Goal: Information Seeking & Learning: Learn about a topic

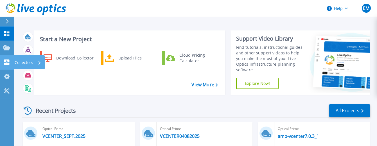
click at [30, 61] on p "Collectors" at bounding box center [24, 62] width 19 height 15
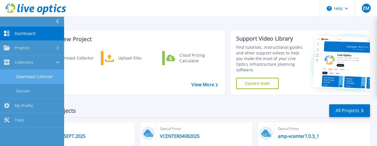
click at [38, 75] on link "Download Collector" at bounding box center [32, 77] width 64 height 14
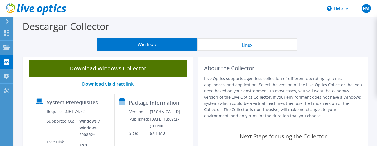
click at [117, 68] on link "Download Windows Collector" at bounding box center [108, 68] width 159 height 17
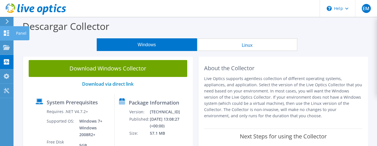
click at [4, 31] on icon at bounding box center [6, 32] width 7 height 5
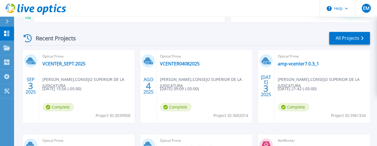
scroll to position [81, 0]
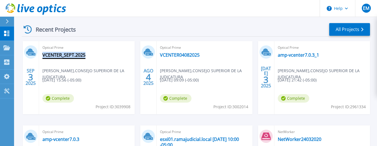
click at [87, 53] on div "Optical Prime VCENTER_SEPT.2025 Erin Mendoza , CONSEJO SUPERIOR DE LA JUDICATUR…" at bounding box center [87, 77] width 96 height 73
copy div "VCENTER_SEPT.2025"
click at [26, 29] on icon at bounding box center [28, 29] width 8 height 8
drag, startPoint x: 38, startPoint y: 26, endPoint x: 43, endPoint y: 25, distance: 5.1
click at [40, 25] on div "Recent Projects" at bounding box center [53, 30] width 62 height 14
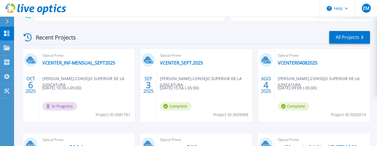
scroll to position [83, 0]
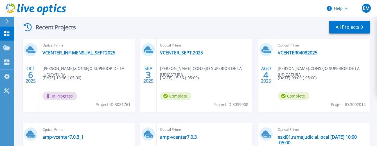
click at [26, 25] on icon at bounding box center [28, 27] width 8 height 8
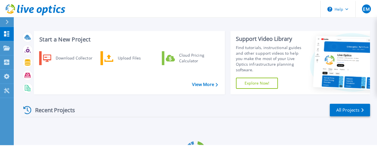
scroll to position [56, 0]
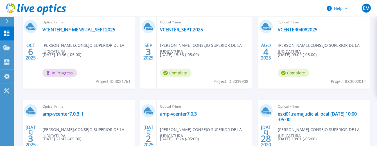
scroll to position [110, 0]
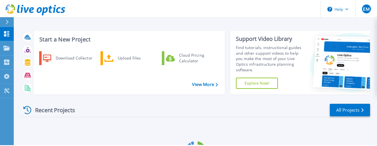
scroll to position [56, 0]
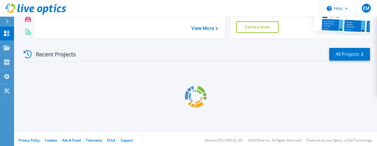
scroll to position [56, 0]
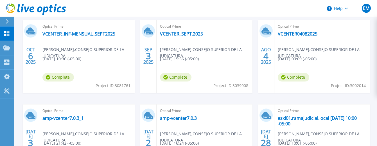
scroll to position [110, 0]
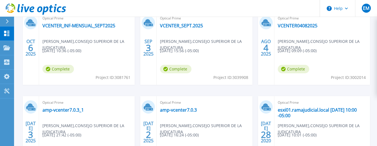
click at [65, 56] on div "Optical Prime VCENTER_INF-MENSUAL_SEPT2025 Erin Mendoza , CONSEJO SUPERIOR DE L…" at bounding box center [87, 48] width 96 height 73
click at [66, 26] on link "VCENTER_INF-MENSUAL_SEPT2025" at bounding box center [79, 26] width 73 height 6
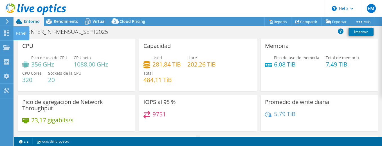
select select "USD"
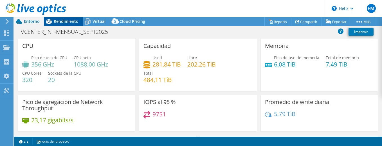
click at [57, 20] on span "Rendimiento" at bounding box center [66, 21] width 25 height 5
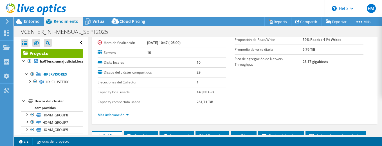
scroll to position [51, 0]
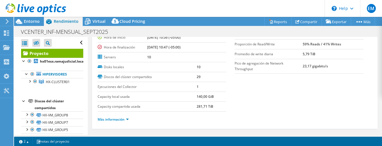
click at [256, 88] on section "Preparado para: [PERSON_NAME], [EMAIL_ADDRESS][DOMAIN_NAME] Cuenta CONSEJO SUPE…" at bounding box center [235, 65] width 274 height 124
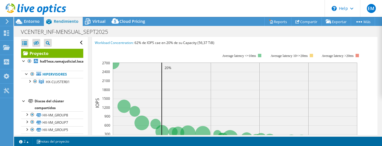
scroll to position [152, 0]
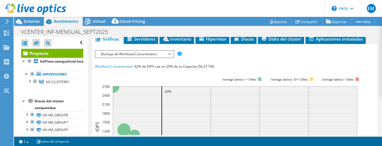
click at [171, 53] on icon at bounding box center [169, 54] width 3 height 2
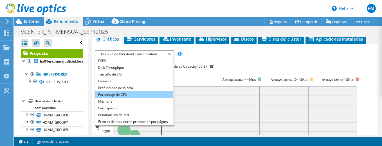
click at [123, 91] on li "Porcentaje de CPU" at bounding box center [134, 94] width 78 height 7
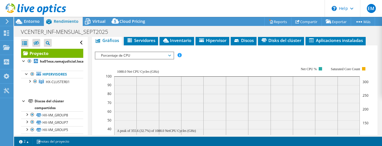
scroll to position [141, 0]
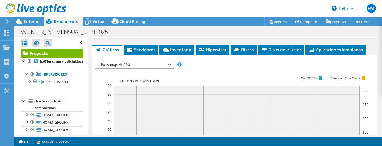
click at [140, 61] on span "Porcentaje de CPU" at bounding box center [134, 64] width 72 height 7
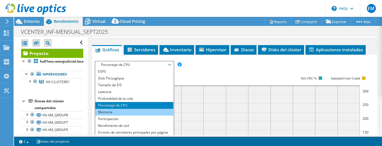
click at [120, 109] on li "Memoria" at bounding box center [134, 112] width 78 height 7
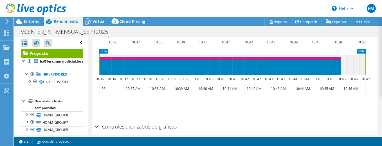
scroll to position [289, 0]
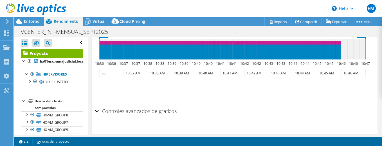
click at [95, 105] on div "Controles avanzados de gráficos" at bounding box center [235, 111] width 280 height 12
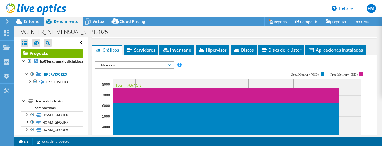
scroll to position [137, 0]
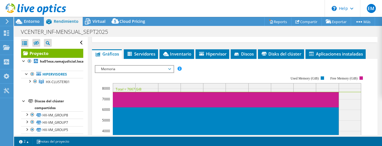
click at [218, 68] on rect at bounding box center [230, 124] width 271 height 113
click at [171, 66] on span "Memoria" at bounding box center [134, 69] width 78 height 7
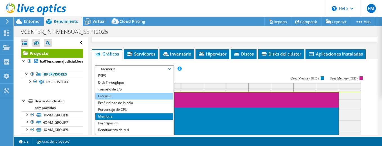
click at [111, 93] on li "Latencia" at bounding box center [134, 96] width 78 height 7
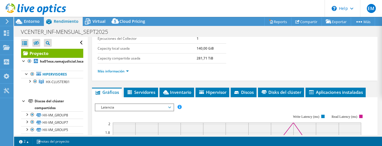
scroll to position [112, 0]
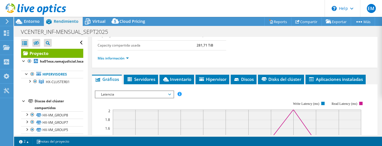
click at [117, 91] on span "Latencia" at bounding box center [134, 94] width 72 height 7
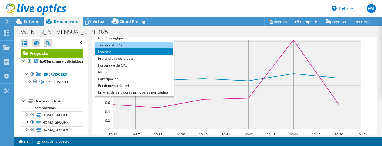
scroll to position [188, 0]
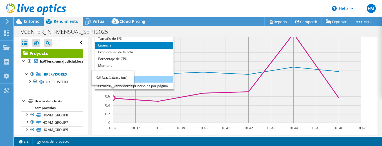
click at [112, 76] on li "Rendimiento de red" at bounding box center [134, 79] width 78 height 7
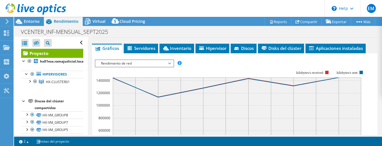
scroll to position [137, 0]
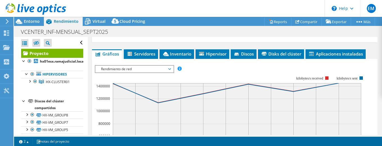
click at [170, 66] on span "Rendimiento de red" at bounding box center [134, 69] width 72 height 7
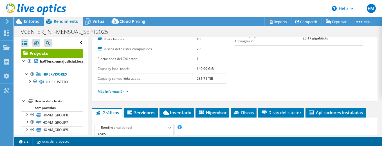
scroll to position [101, 0]
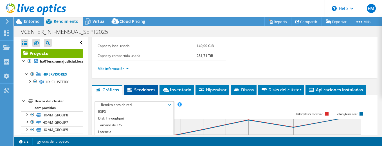
click at [149, 87] on span "Servidores" at bounding box center [141, 90] width 29 height 6
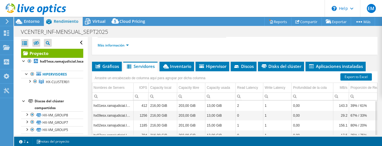
scroll to position [120, 0]
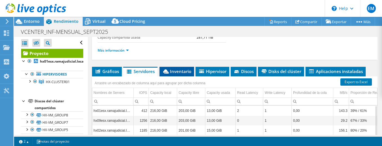
click at [171, 68] on span "Inventario" at bounding box center [176, 71] width 29 height 6
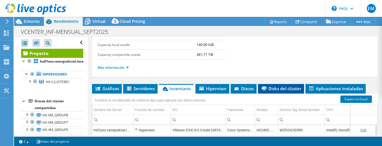
scroll to position [94, 0]
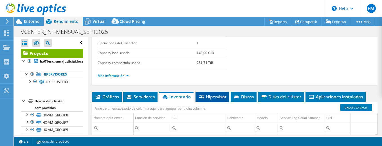
click at [212, 94] on span "Hipervisor" at bounding box center [212, 97] width 28 height 6
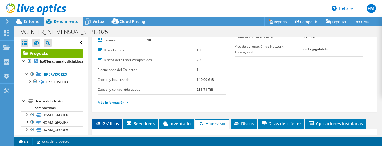
scroll to position [76, 0]
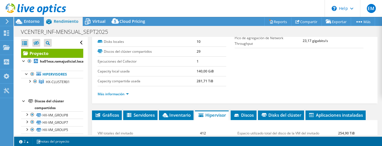
click at [126, 91] on li "Más información" at bounding box center [115, 94] width 35 height 6
click at [125, 91] on link "Más información" at bounding box center [113, 93] width 31 height 5
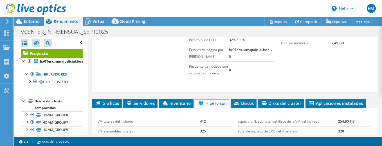
scroll to position [203, 0]
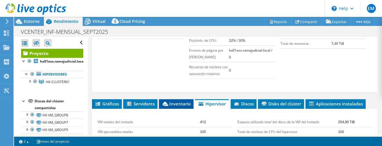
click at [181, 101] on span "Inventario" at bounding box center [176, 104] width 29 height 6
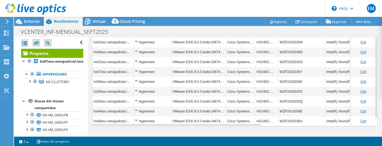
scroll to position [204, 0]
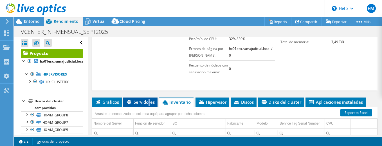
click at [150, 99] on span "Servidores" at bounding box center [140, 102] width 29 height 6
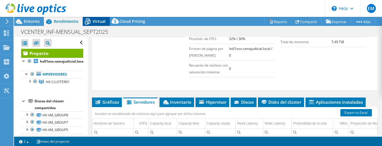
click at [93, 21] on span "Virtual" at bounding box center [99, 21] width 13 height 5
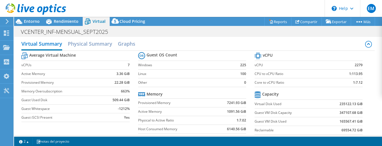
scroll to position [0, 0]
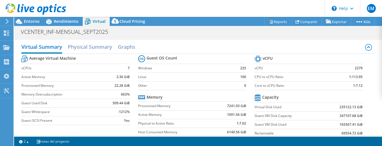
click at [260, 93] on div "Average Virtual Machine vCPUs 7 Active Memory 3.36 GiB Provisioned Memory 22.28…" at bounding box center [198, 97] width 354 height 87
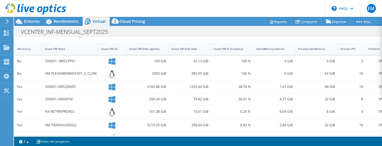
scroll to position [127, 0]
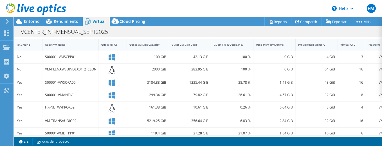
click at [342, 9] on b "69554.72 GiB" at bounding box center [352, 7] width 21 height 6
drag, startPoint x: 122, startPoint y: 84, endPoint x: 100, endPoint y: 82, distance: 22.0
click at [323, 11] on td "69554.72 GiB" at bounding box center [343, 6] width 40 height 9
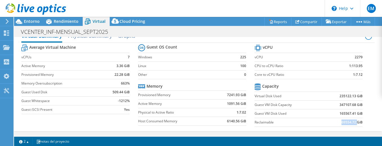
scroll to position [0, 0]
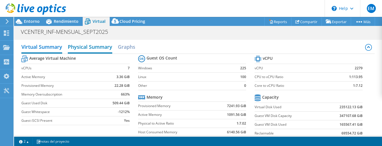
click at [87, 47] on h2 "Physical Summary" at bounding box center [90, 47] width 44 height 12
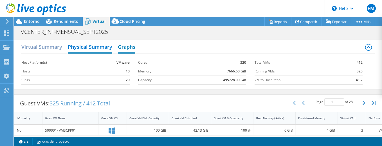
click at [127, 49] on h2 "Graphs" at bounding box center [126, 47] width 17 height 12
